Goal: Transaction & Acquisition: Purchase product/service

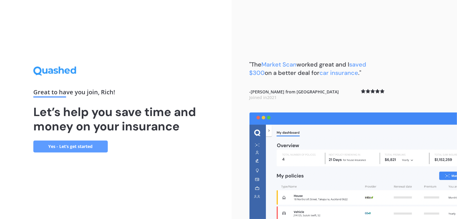
click at [90, 144] on link "Yes - Let’s get started" at bounding box center [70, 146] width 74 height 12
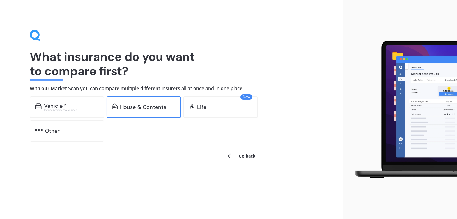
click at [141, 108] on div "House & Contents" at bounding box center [143, 107] width 46 height 6
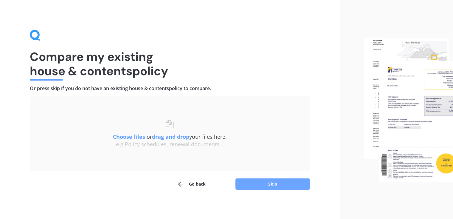
click at [260, 184] on button "Skip" at bounding box center [272, 183] width 74 height 11
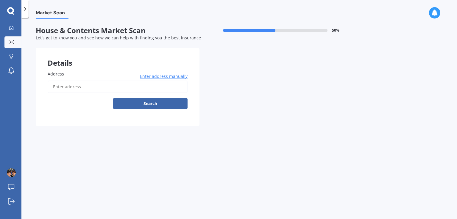
click at [96, 88] on input "Address" at bounding box center [118, 86] width 140 height 13
type input "[STREET_ADDRESS]"
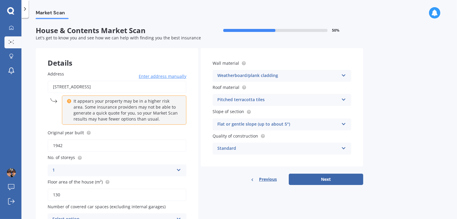
click at [344, 100] on icon at bounding box center [343, 98] width 5 height 4
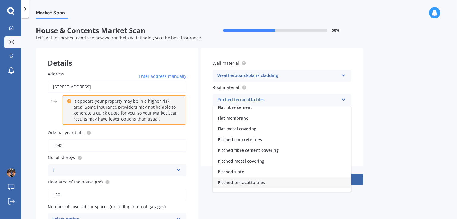
scroll to position [2, 0]
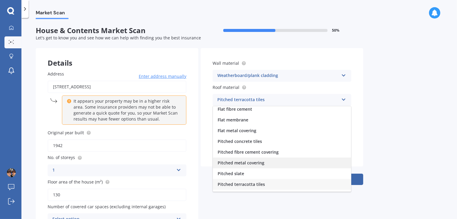
click at [262, 162] on span "Pitched metal covering" at bounding box center [241, 163] width 47 height 6
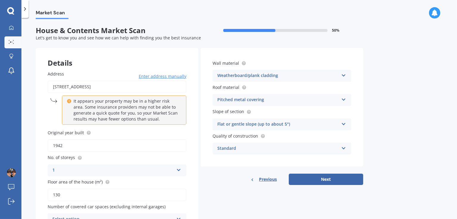
click at [344, 148] on icon at bounding box center [343, 147] width 5 height 4
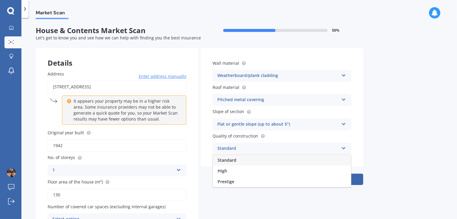
click at [344, 148] on icon at bounding box center [343, 147] width 5 height 4
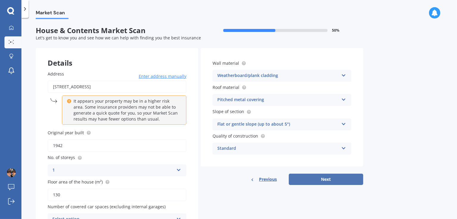
click at [345, 177] on button "Next" at bounding box center [326, 178] width 74 height 11
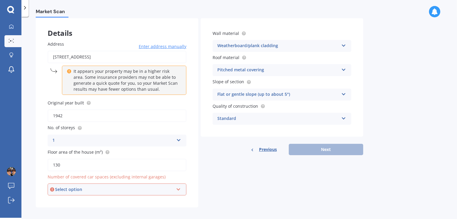
scroll to position [33, 0]
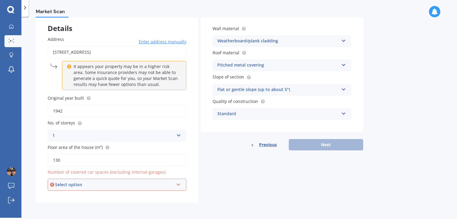
click at [79, 106] on input "1942" at bounding box center [117, 111] width 139 height 13
drag, startPoint x: 82, startPoint y: 158, endPoint x: 38, endPoint y: 155, distance: 43.6
click at [38, 155] on div "Address [STREET_ADDRESS] Enter address manually It appears your property may be…" at bounding box center [117, 113] width 163 height 178
type input "140"
click at [119, 180] on div "Select option 0 1 2 3 4 5+" at bounding box center [117, 184] width 139 height 12
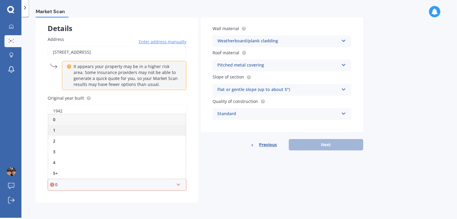
click at [96, 130] on div "1" at bounding box center [117, 130] width 138 height 11
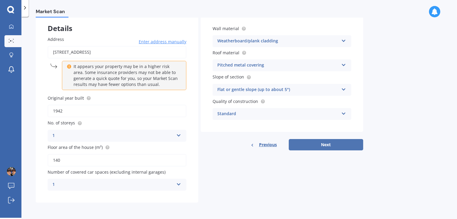
click at [345, 143] on button "Next" at bounding box center [326, 144] width 74 height 11
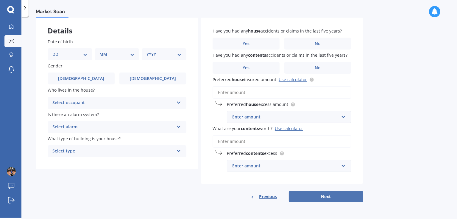
scroll to position [0, 0]
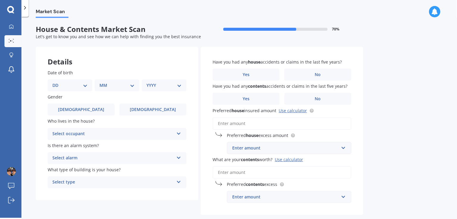
click at [75, 88] on select "DD 01 02 03 04 05 06 07 08 09 10 11 12 13 14 15 16 17 18 19 20 21 22 23 24 25 2…" at bounding box center [69, 85] width 35 height 7
select select "02"
click at [57, 82] on select "DD 01 02 03 04 05 06 07 08 09 10 11 12 13 14 15 16 17 18 19 20 21 22 23 24 25 2…" at bounding box center [69, 85] width 35 height 7
click at [114, 87] on select "MM 01 02 03 04 05 06 07 08 09 10 11 12" at bounding box center [118, 85] width 33 height 7
select select "05"
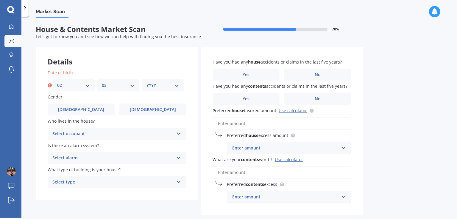
click at [102, 82] on select "MM 01 02 03 04 05 06 07 08 09 10 11 12" at bounding box center [118, 85] width 33 height 7
click at [158, 87] on select "YYYY 2009 2008 2007 2006 2005 2004 2003 2002 2001 2000 1999 1998 1997 1996 1995…" at bounding box center [163, 85] width 33 height 7
select select "1973"
click at [147, 82] on select "YYYY 2009 2008 2007 2006 2005 2004 2003 2002 2001 2000 1999 1998 1997 1996 1995…" at bounding box center [163, 85] width 33 height 7
click at [97, 133] on div "Select occupant" at bounding box center [113, 133] width 122 height 7
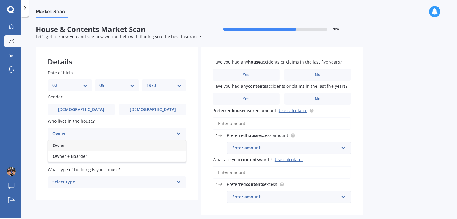
click at [97, 133] on div "Owner" at bounding box center [113, 133] width 122 height 7
click at [97, 133] on div "Select occupant" at bounding box center [114, 133] width 119 height 7
click at [90, 144] on div "Owner" at bounding box center [117, 145] width 138 height 11
click at [103, 160] on div "Select alarm" at bounding box center [113, 157] width 122 height 7
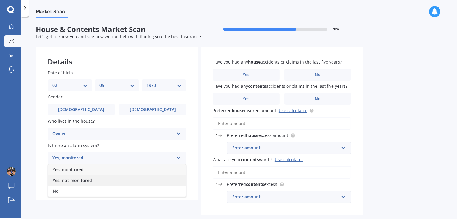
click at [90, 179] on span "Yes, not monitored" at bounding box center [72, 180] width 39 height 6
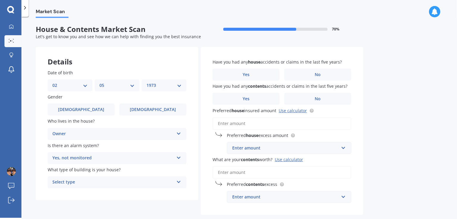
click at [120, 181] on div "Select type" at bounding box center [113, 181] width 122 height 7
click at [104, 150] on div "Freestanding" at bounding box center [117, 149] width 138 height 11
click at [328, 75] on label "No" at bounding box center [317, 74] width 67 height 12
click at [0, 0] on input "No" at bounding box center [0, 0] width 0 height 0
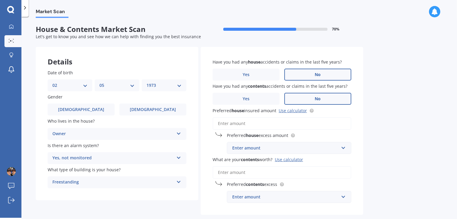
click at [320, 99] on span "No" at bounding box center [318, 98] width 6 height 5
click at [0, 0] on input "No" at bounding box center [0, 0] width 0 height 0
click at [261, 123] on input "Preferred house insured amount Use calculator" at bounding box center [282, 123] width 139 height 13
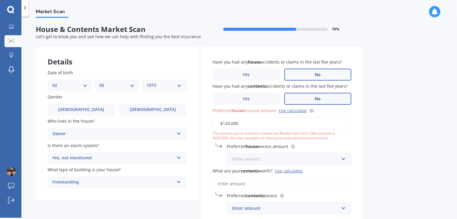
click at [344, 158] on input "text" at bounding box center [287, 158] width 119 height 11
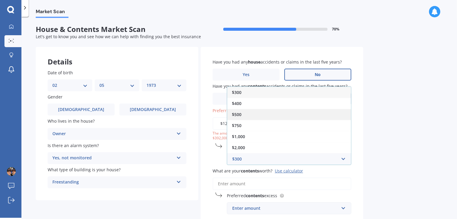
click at [283, 118] on div "$500" at bounding box center [289, 114] width 124 height 11
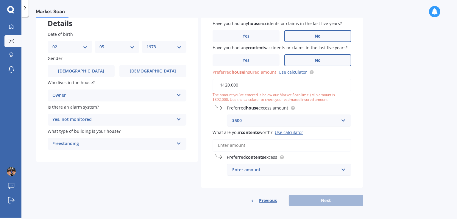
scroll to position [42, 0]
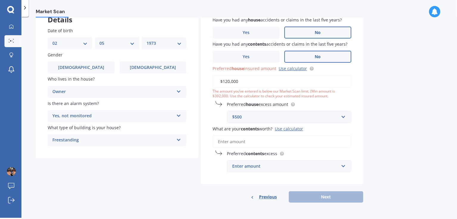
drag, startPoint x: 254, startPoint y: 81, endPoint x: 223, endPoint y: 80, distance: 31.3
click at [223, 80] on input "$120,000" at bounding box center [282, 81] width 139 height 13
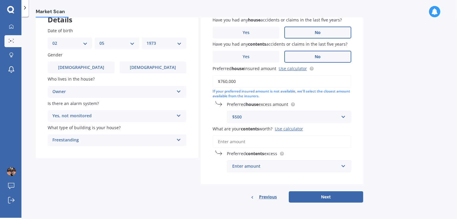
type input "$760,000"
click at [256, 141] on input "What are your contents worth? Use calculator" at bounding box center [282, 141] width 139 height 13
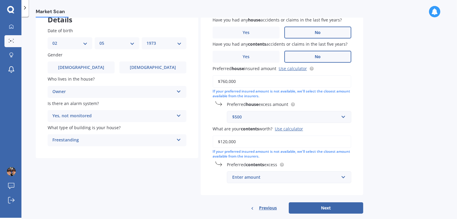
type input "$120,000"
click at [280, 177] on div "Enter amount" at bounding box center [285, 177] width 107 height 7
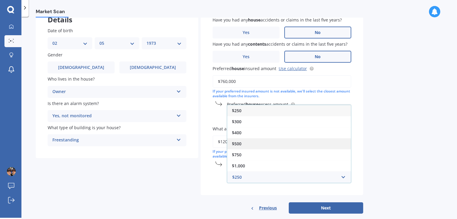
click at [259, 140] on div "$500" at bounding box center [289, 143] width 124 height 11
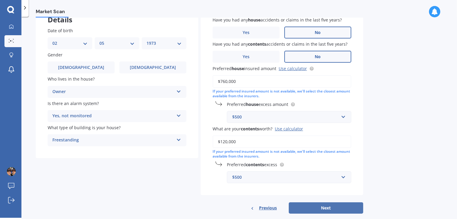
click at [313, 207] on button "Next" at bounding box center [326, 207] width 74 height 11
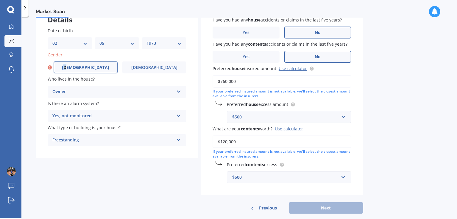
click at [86, 67] on span "[DEMOGRAPHIC_DATA]" at bounding box center [85, 67] width 47 height 5
click at [101, 69] on label "[DEMOGRAPHIC_DATA]" at bounding box center [86, 67] width 64 height 12
click at [0, 0] on input "[DEMOGRAPHIC_DATA]" at bounding box center [0, 0] width 0 height 0
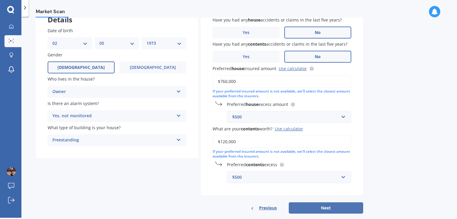
click at [330, 205] on button "Next" at bounding box center [326, 207] width 74 height 11
select select "02"
select select "05"
select select "1973"
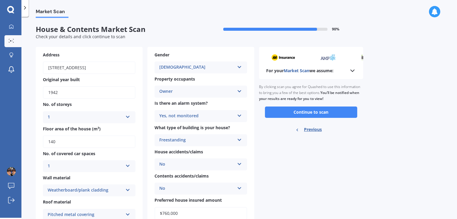
scroll to position [0, 0]
click at [336, 110] on button "Continue to scan" at bounding box center [311, 111] width 92 height 11
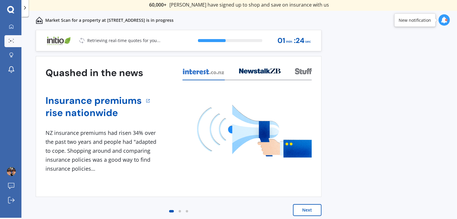
click at [311, 210] on button "Next" at bounding box center [307, 210] width 29 height 12
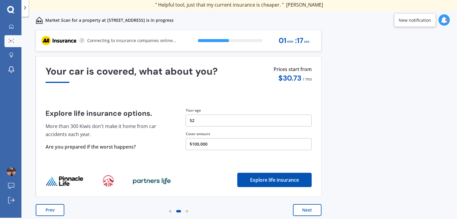
click at [48, 207] on button "Prev" at bounding box center [50, 210] width 29 height 12
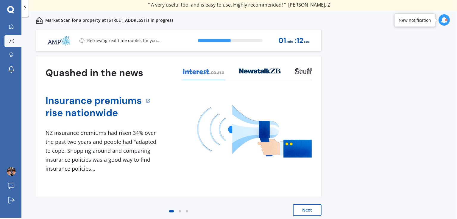
click at [304, 211] on button "Next" at bounding box center [307, 210] width 29 height 12
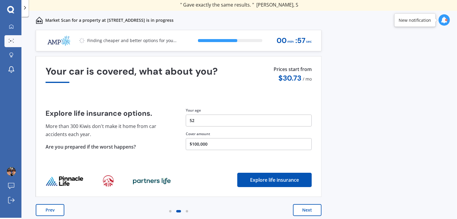
click at [320, 208] on button "Next" at bounding box center [307, 210] width 29 height 12
